Goal: Transaction & Acquisition: Book appointment/travel/reservation

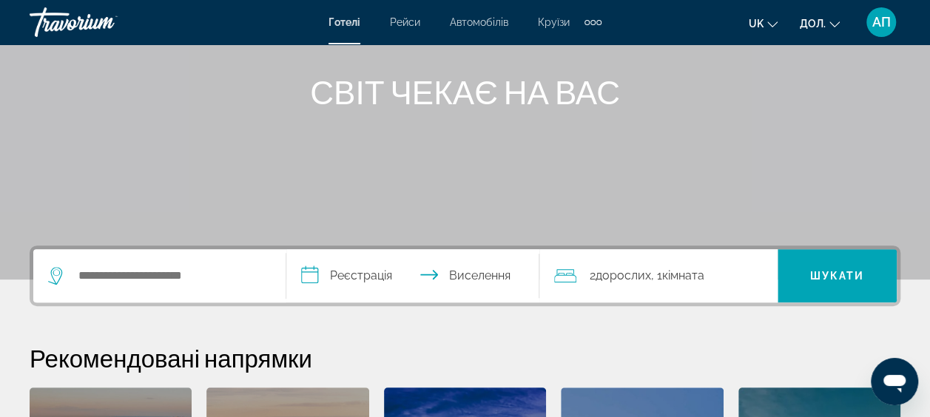
scroll to position [237, 0]
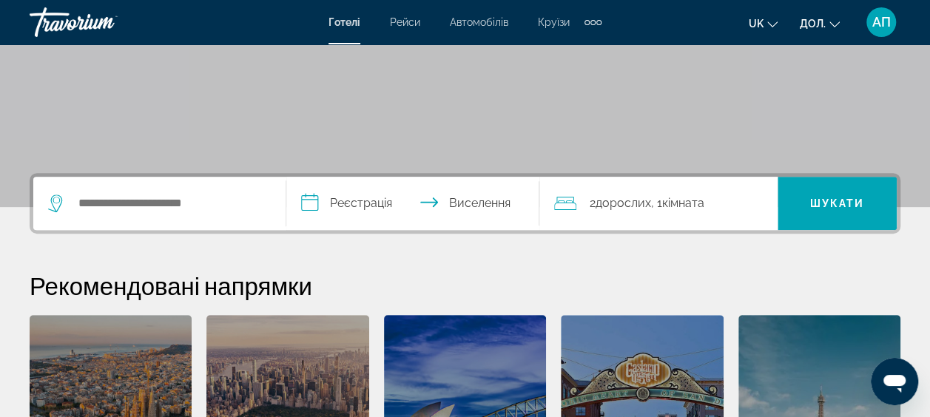
click at [55, 203] on icon "Віджет пошуку" at bounding box center [56, 200] width 7 height 7
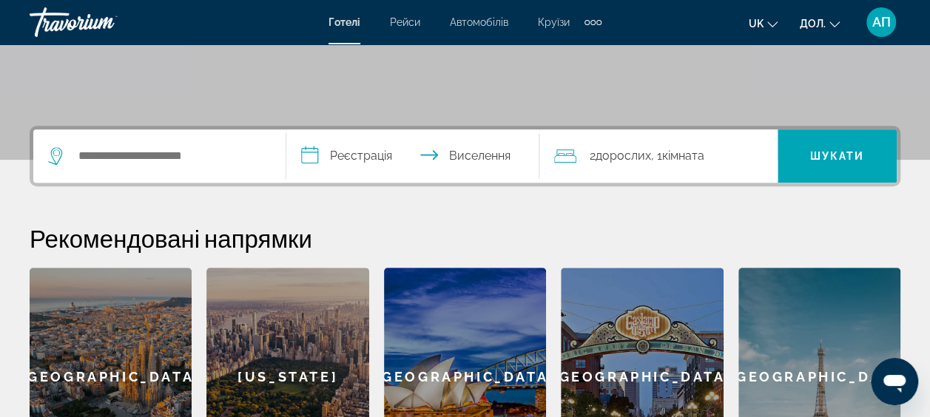
scroll to position [274, 0]
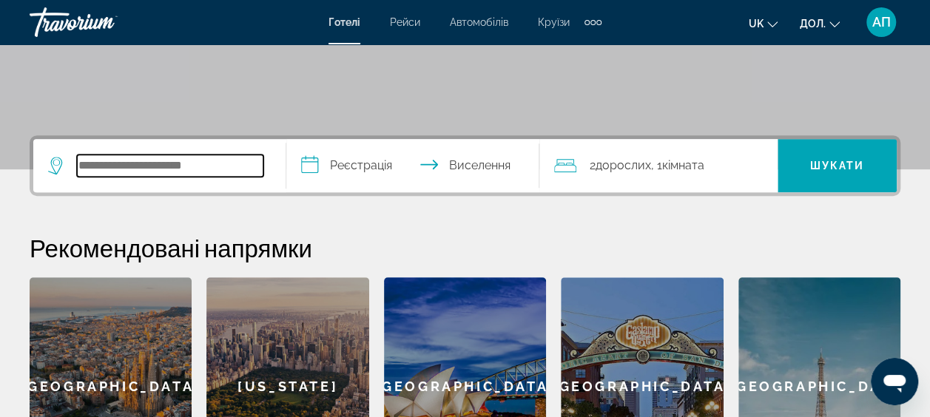
click at [106, 165] on input "Пошук місця розташування готелю" at bounding box center [170, 166] width 186 height 22
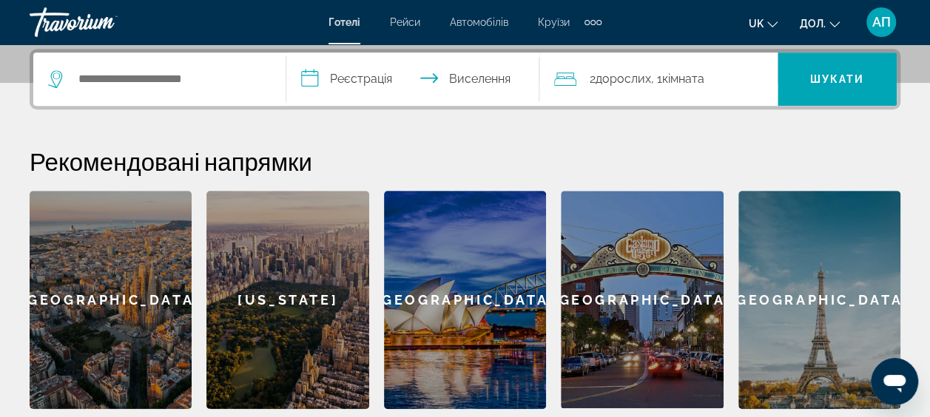
click at [53, 66] on div "Віджет пошуку" at bounding box center [159, 79] width 223 height 53
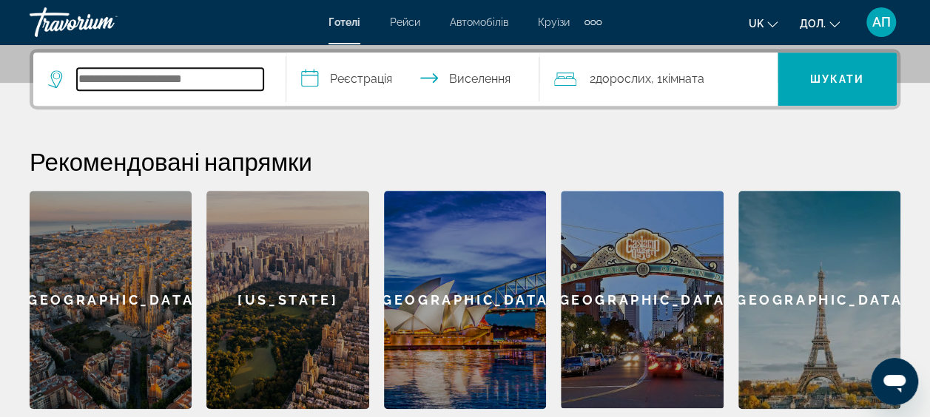
click at [115, 81] on input "Пошук місця розташування готелю" at bounding box center [170, 79] width 186 height 22
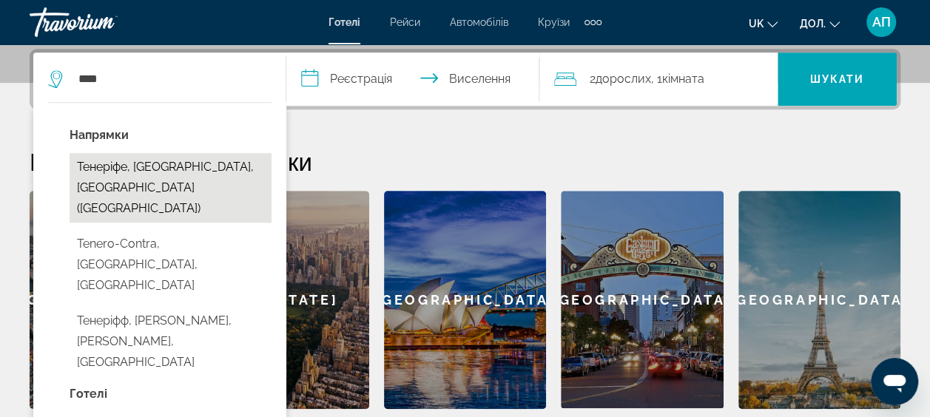
click at [101, 172] on button "Тенеріфе, [GEOGRAPHIC_DATA], [GEOGRAPHIC_DATA] ([GEOGRAPHIC_DATA])" at bounding box center [171, 188] width 202 height 70
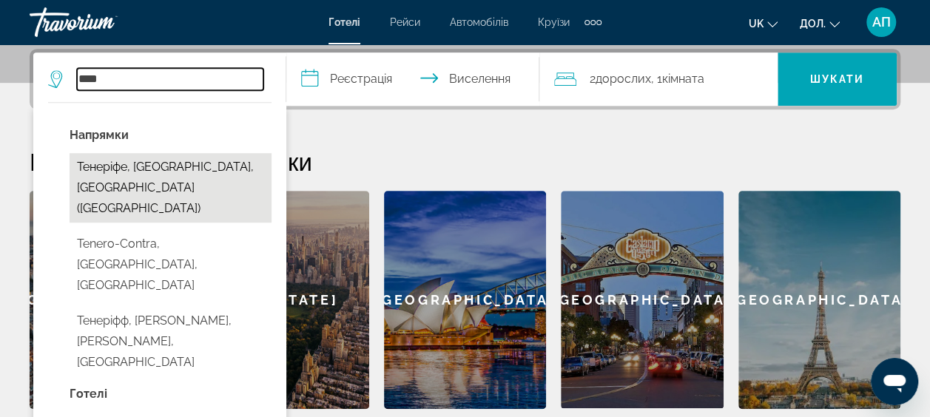
type input "**********"
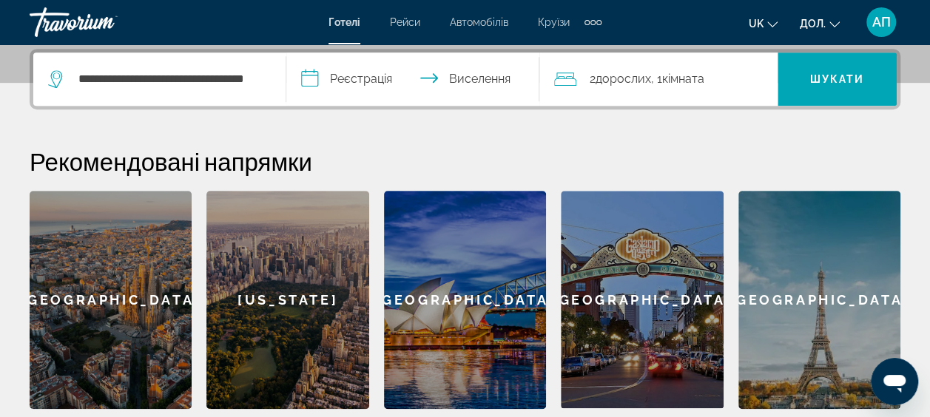
click at [357, 81] on input "**********" at bounding box center [415, 82] width 259 height 58
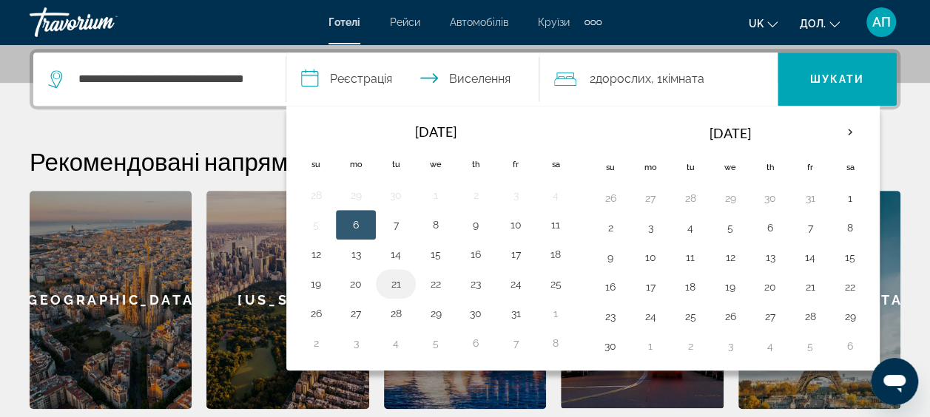
click at [394, 282] on button "21" at bounding box center [396, 284] width 24 height 21
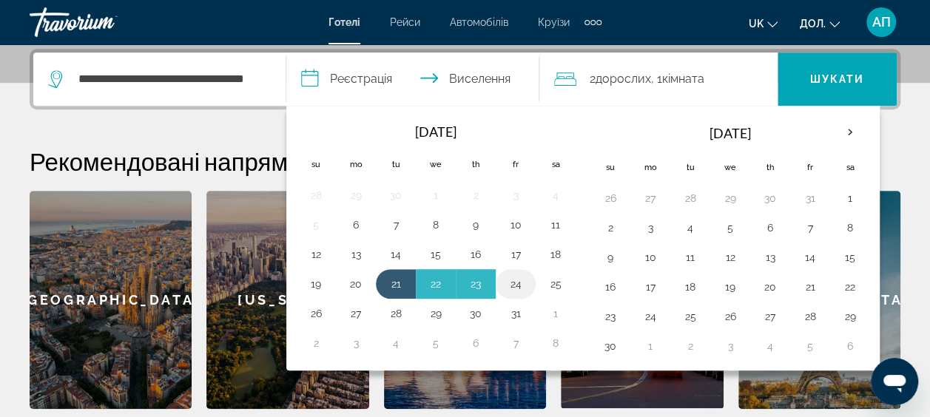
click at [519, 280] on button "24" at bounding box center [516, 284] width 24 height 21
type input "**********"
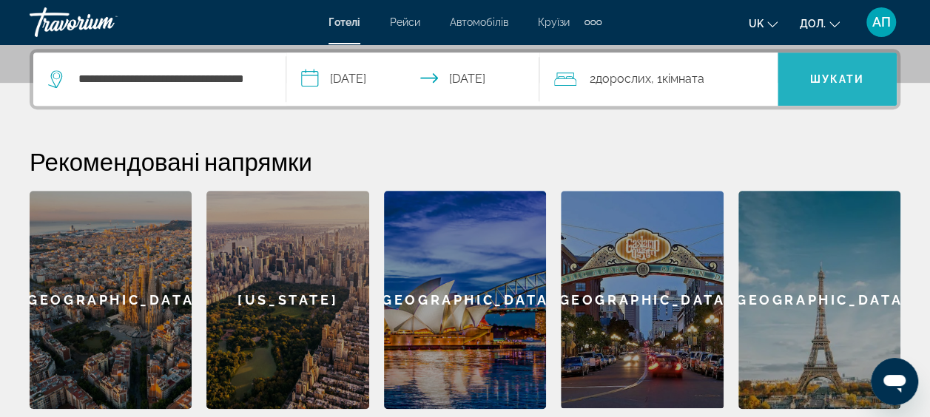
click at [833, 67] on span "Шукати" at bounding box center [837, 79] width 119 height 36
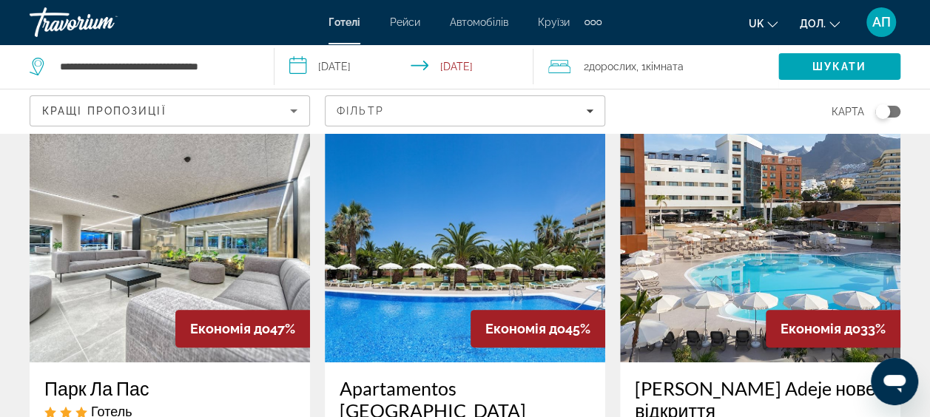
scroll to position [59, 0]
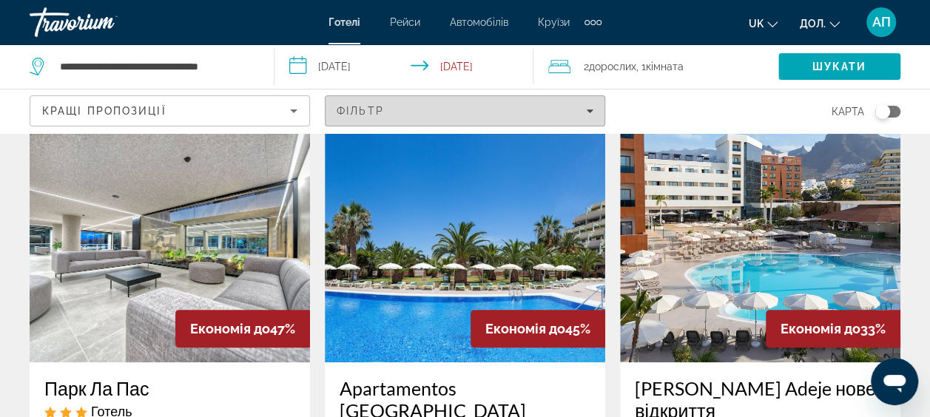
click at [587, 109] on icon "Фільтри" at bounding box center [589, 111] width 7 height 4
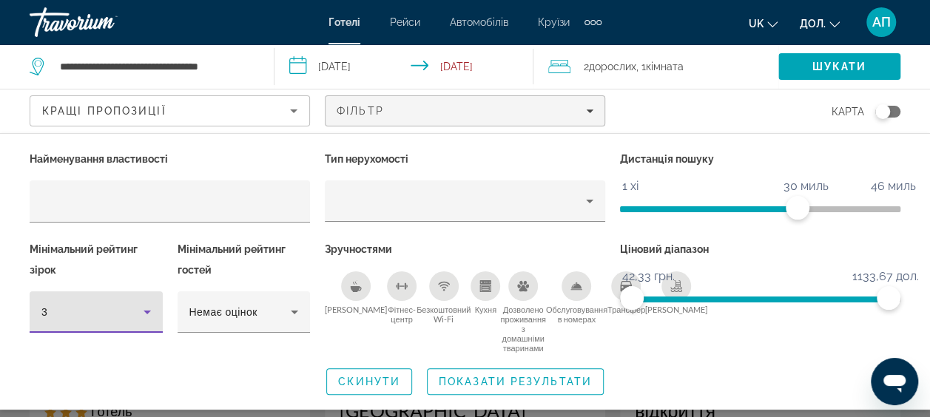
click at [144, 311] on icon "Фільтри для готелів" at bounding box center [147, 313] width 7 height 4
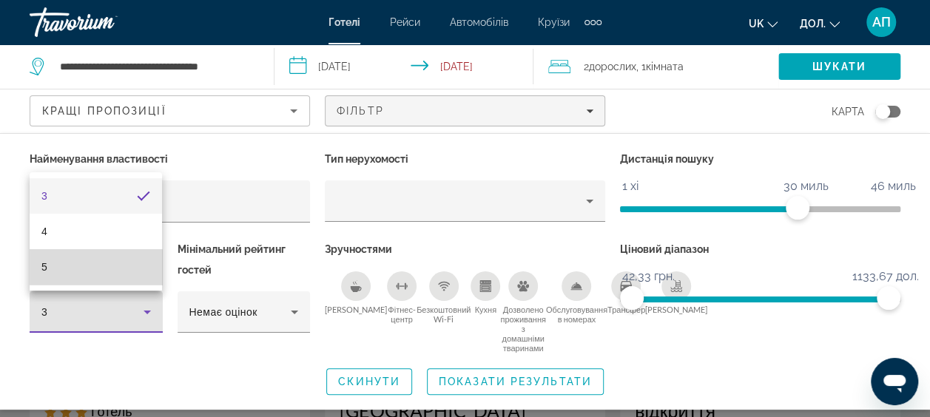
click at [55, 268] on mat-option "5" at bounding box center [96, 267] width 132 height 36
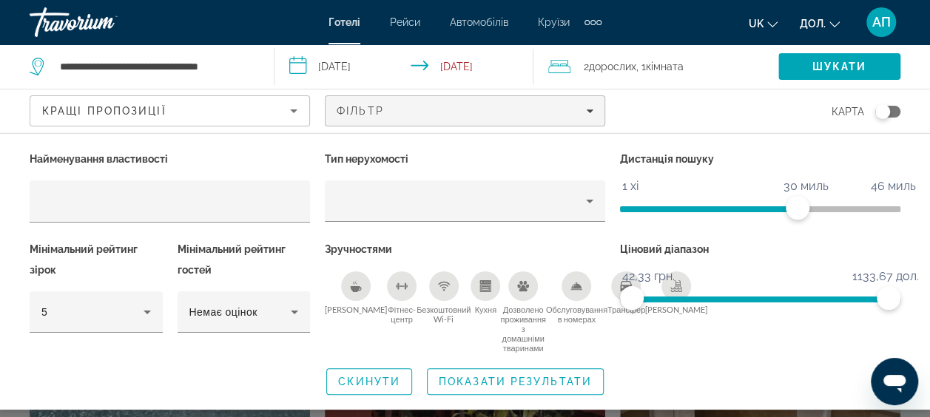
click at [350, 284] on icon "Сніданок" at bounding box center [356, 286] width 12 height 12
click at [439, 284] on icon "Безкоштовний Wi-Fi" at bounding box center [443, 285] width 8 height 3
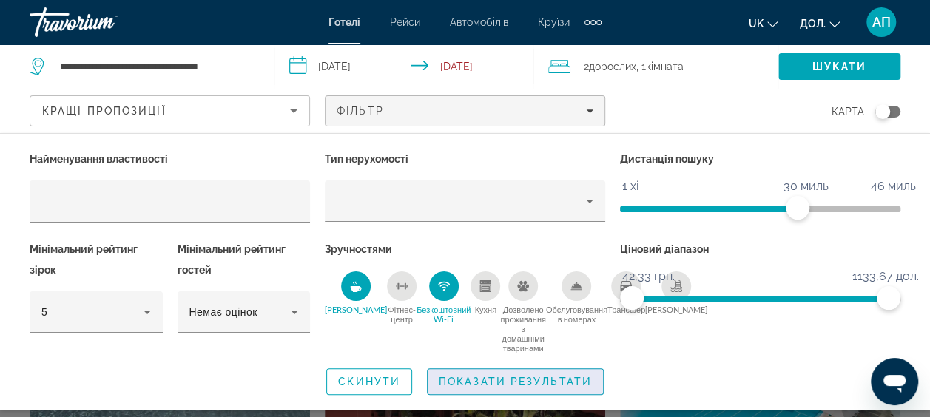
click at [520, 382] on span "Показати результати" at bounding box center [515, 382] width 153 height 12
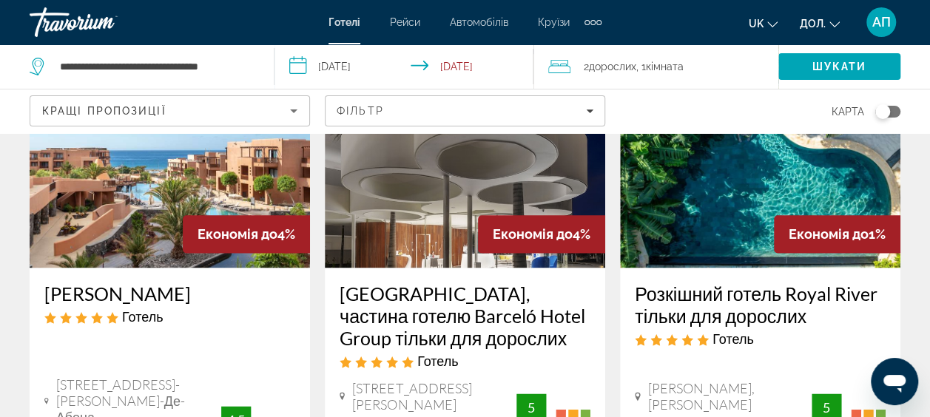
scroll to position [799, 0]
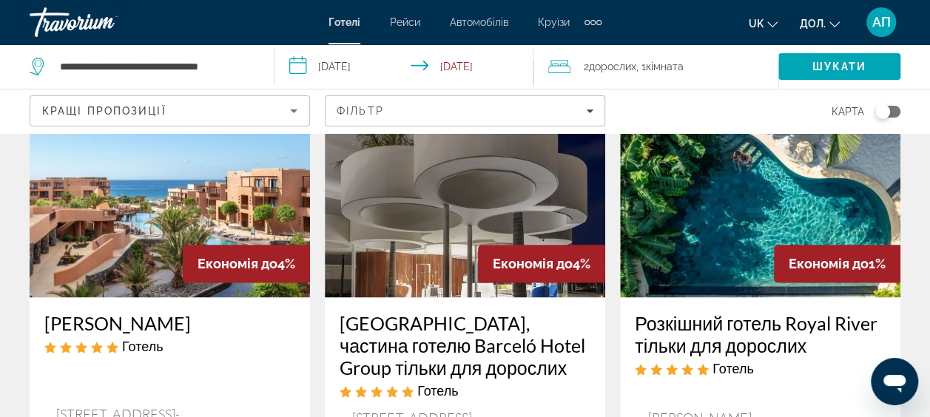
click at [122, 211] on img "Основний зміст" at bounding box center [170, 179] width 280 height 237
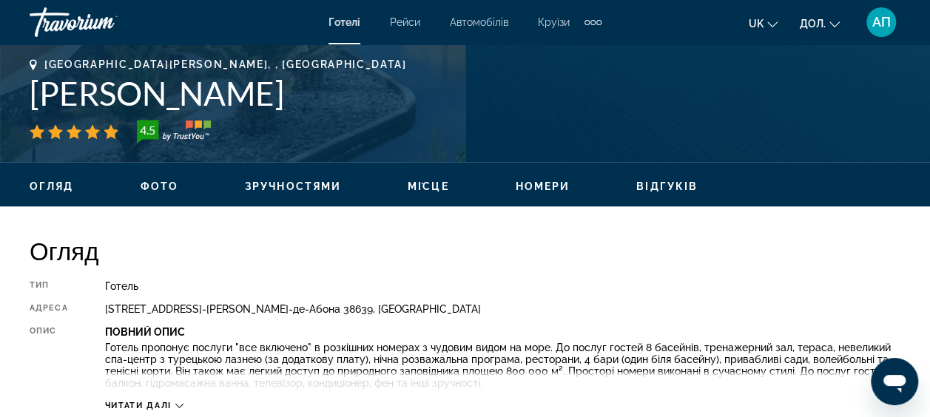
scroll to position [710, 0]
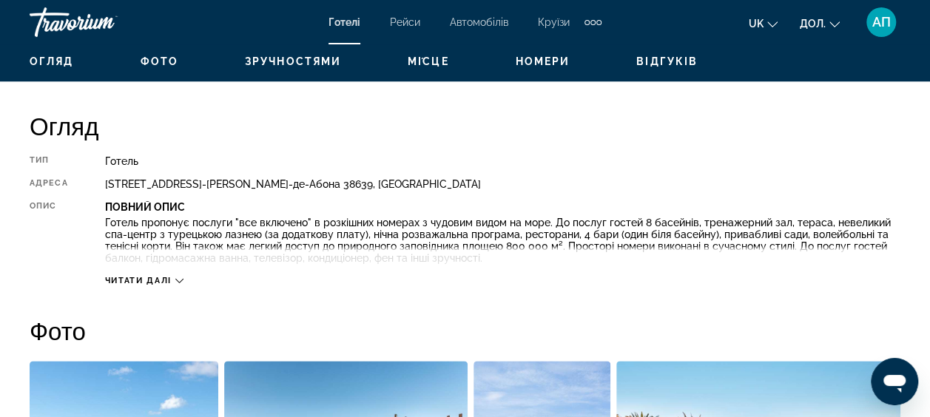
click at [181, 281] on icon "Основний зміст" at bounding box center [179, 281] width 8 height 8
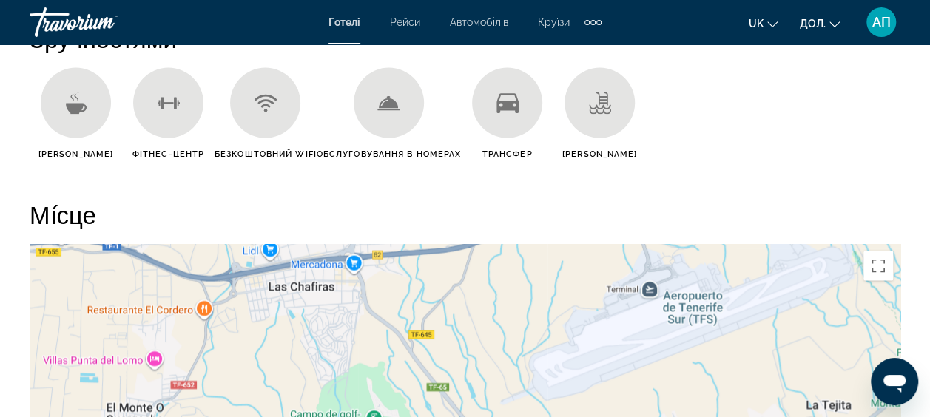
scroll to position [1657, 0]
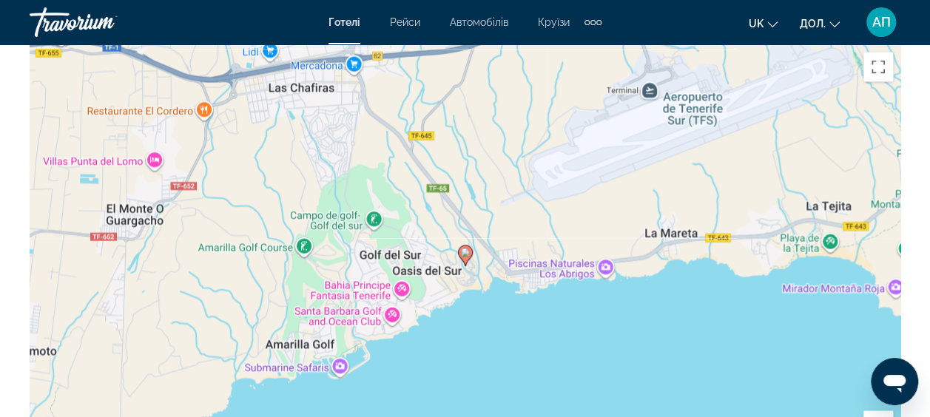
click at [268, 124] on div "Um den Modus zum Ziehen mit der Tastatur zu aktivieren, drückst du Alt + Eingab…" at bounding box center [465, 267] width 871 height 444
click at [525, 316] on div "Um den Modus zum Ziehen mit der Tastatur zu aktivieren, drückst du Alt + Eingab…" at bounding box center [465, 267] width 871 height 444
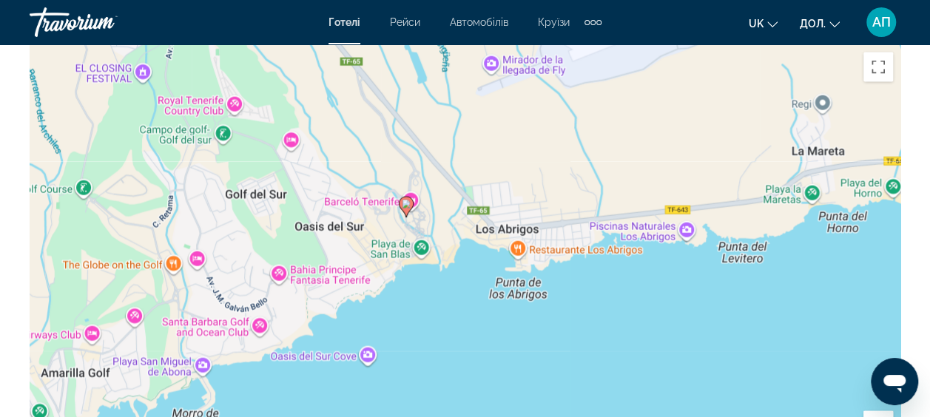
click at [682, 335] on div "Um den Modus zum Ziehen mit der Tastatur zu aktivieren, drückst du Alt + Eingab…" at bounding box center [465, 267] width 871 height 444
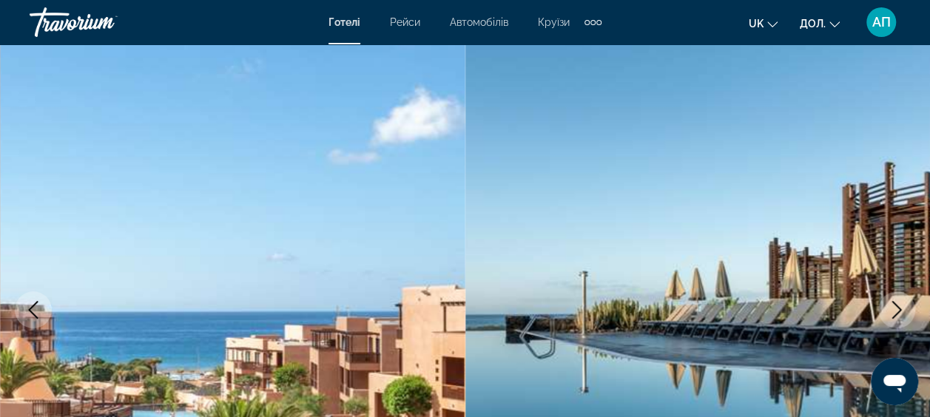
scroll to position [0, 0]
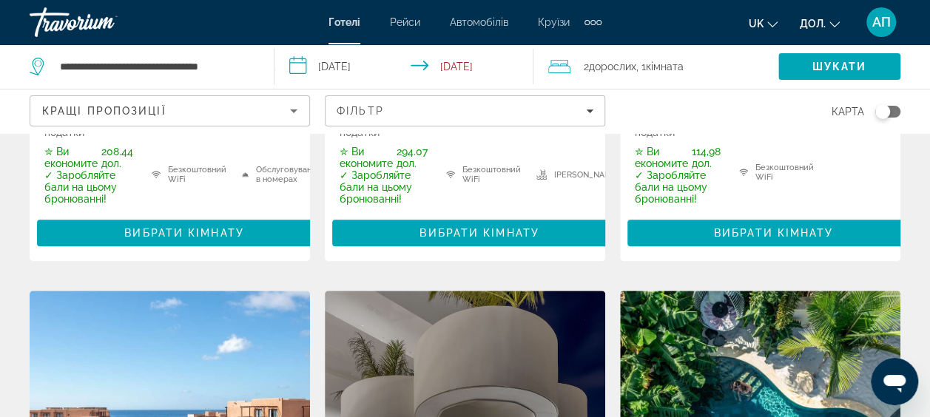
scroll to position [567, 0]
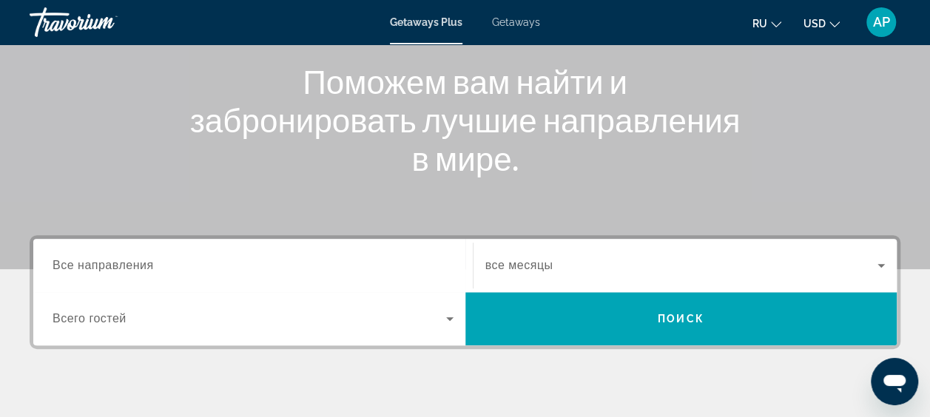
scroll to position [326, 0]
